Goal: Navigation & Orientation: Find specific page/section

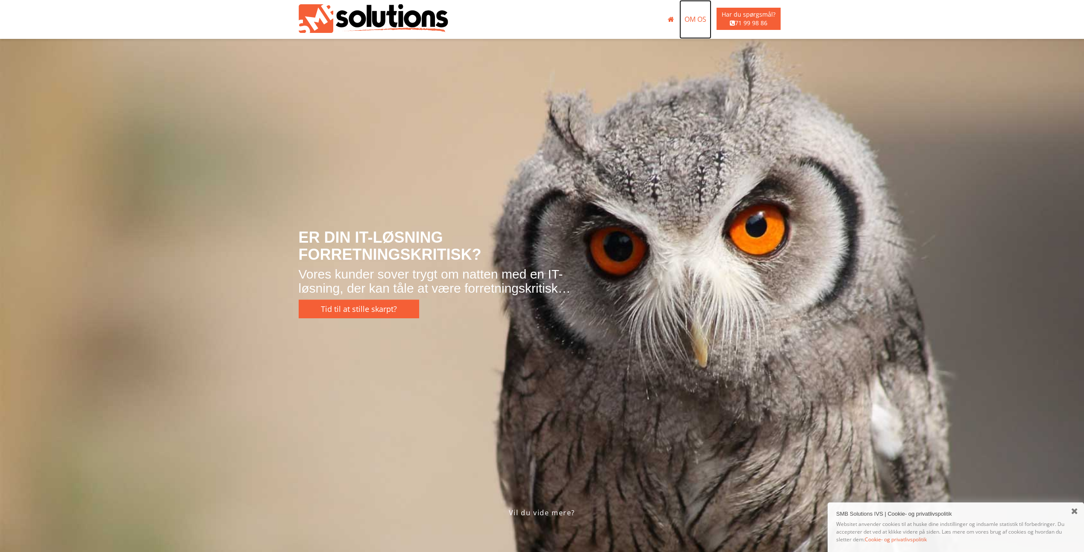
click at [696, 18] on link "Om os" at bounding box center [695, 19] width 32 height 39
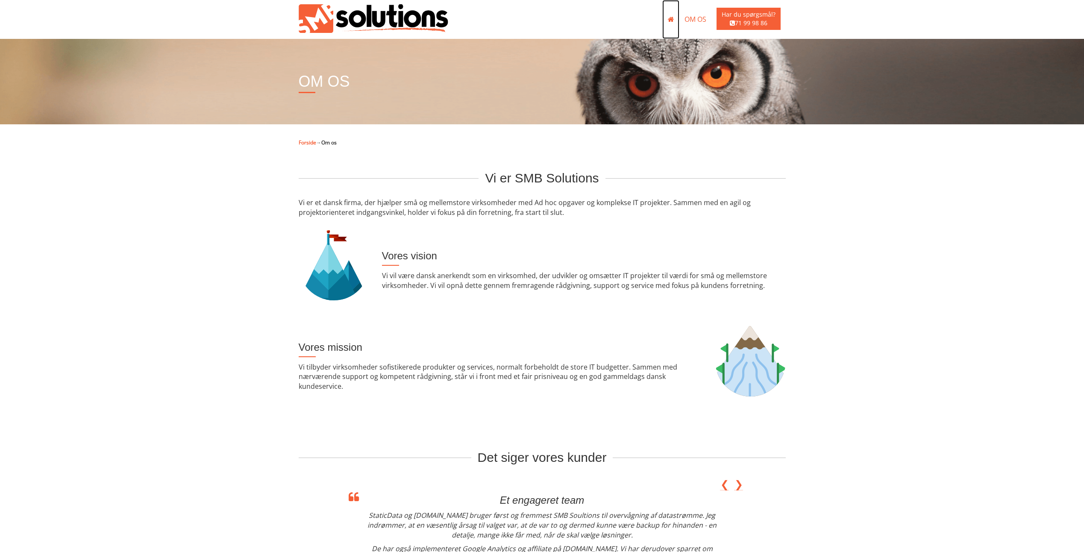
click at [672, 21] on icon at bounding box center [671, 19] width 6 height 7
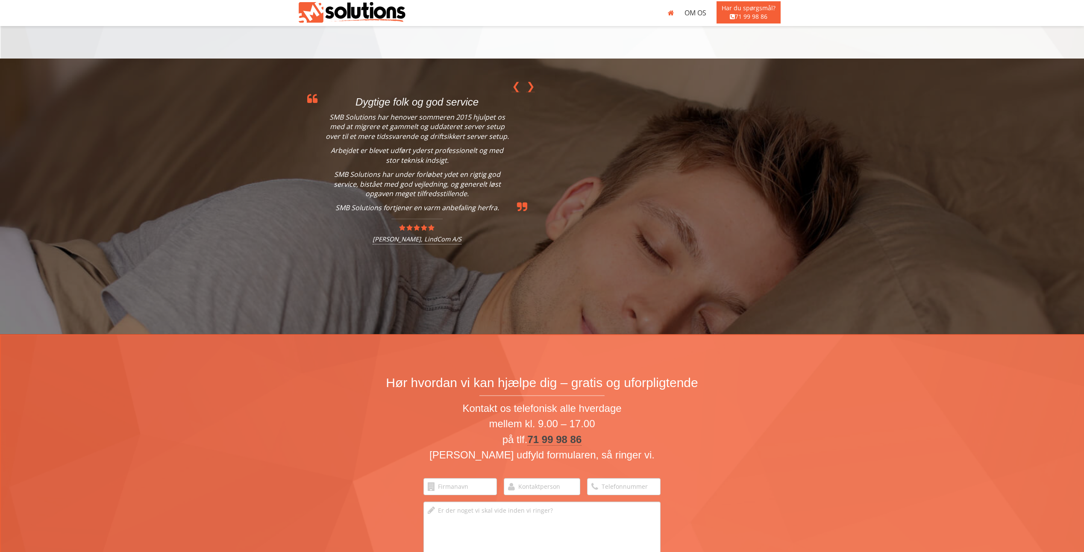
scroll to position [1140, 0]
